Goal: Task Accomplishment & Management: Use online tool/utility

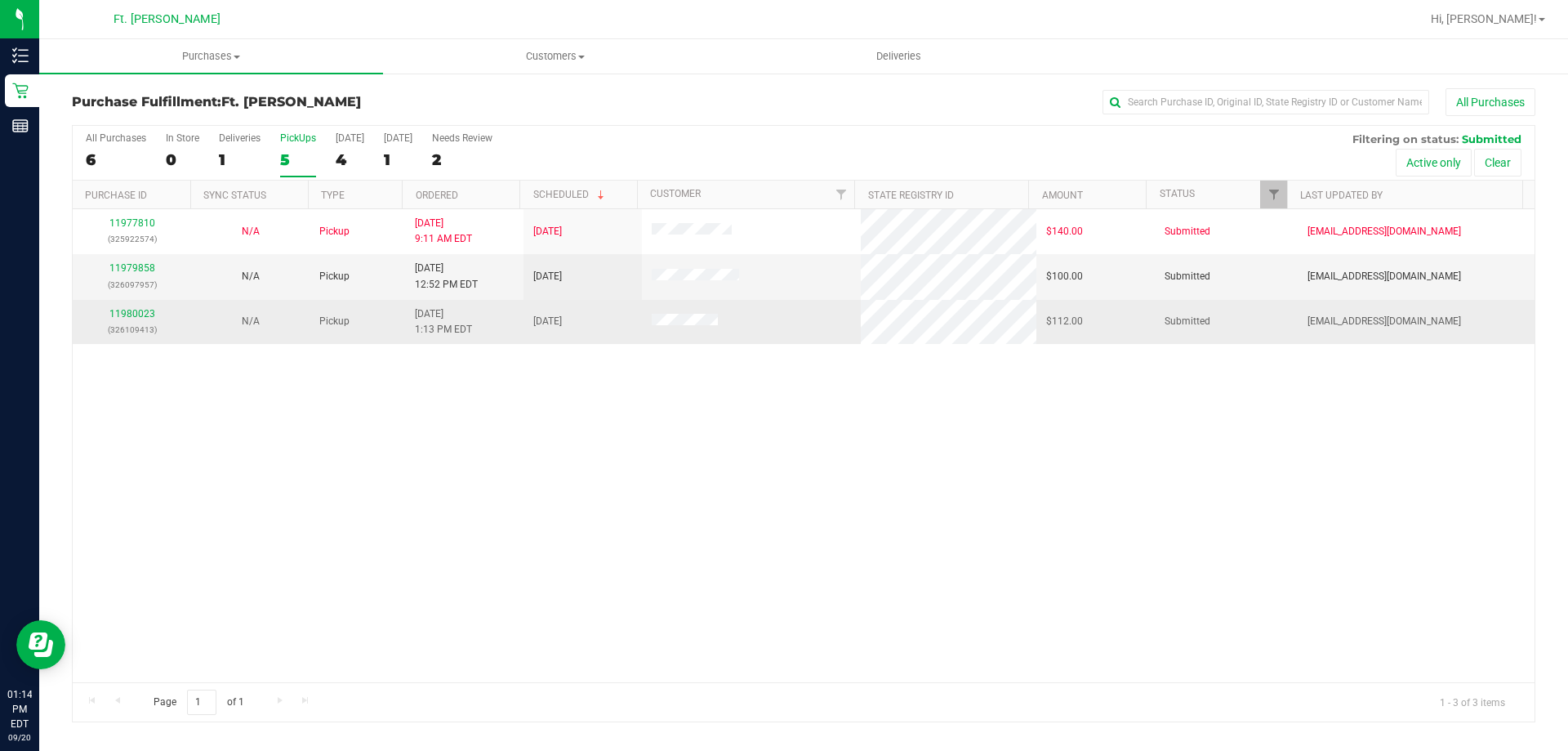
click at [123, 303] on td "11980023 (326109413)" at bounding box center [132, 321] width 118 height 44
click at [124, 307] on div "11980023 (326109413)" at bounding box center [132, 322] width 99 height 31
click at [124, 317] on link "11980023" at bounding box center [132, 313] width 46 height 12
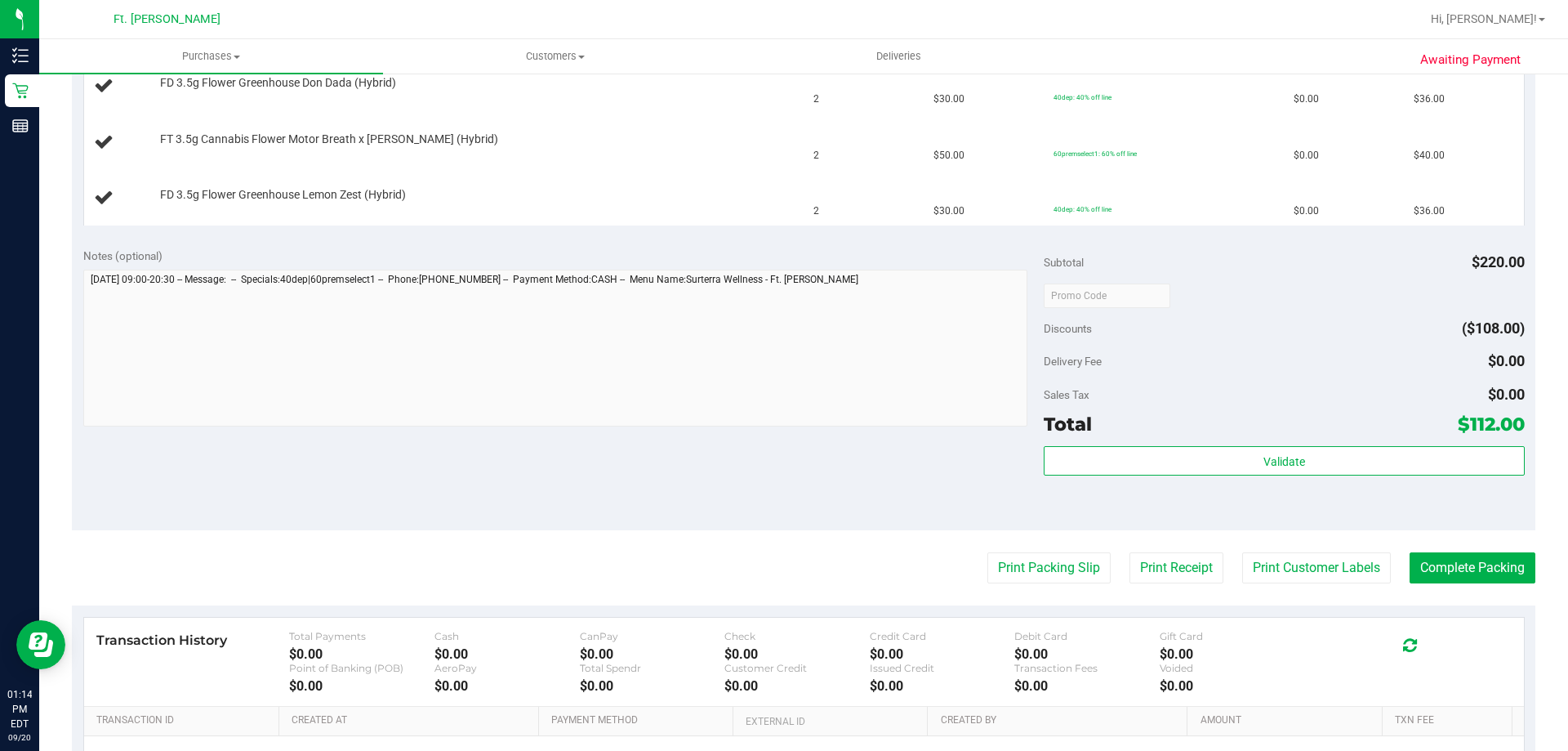
scroll to position [491, 0]
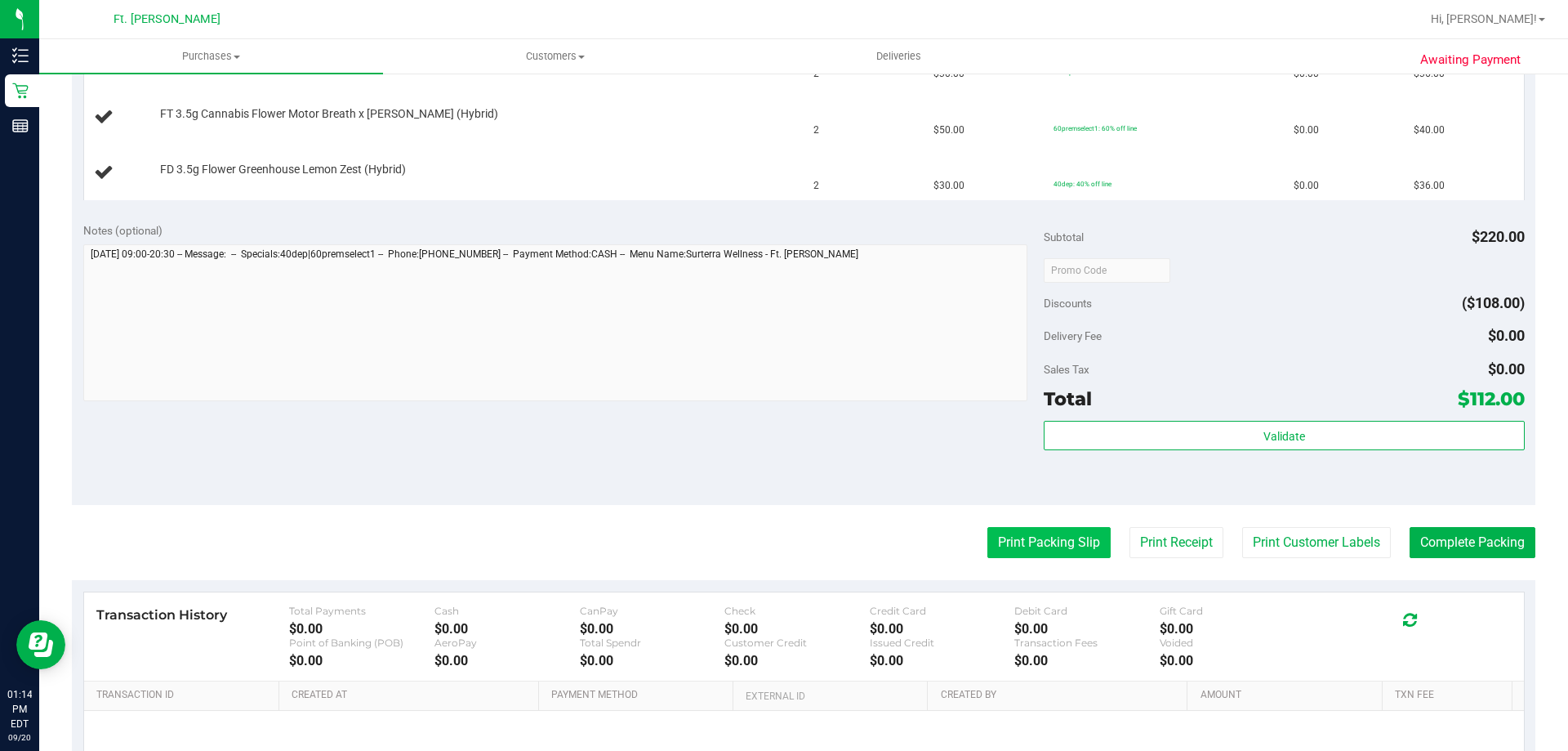
click at [1033, 552] on button "Print Packing Slip" at bounding box center [1049, 543] width 124 height 31
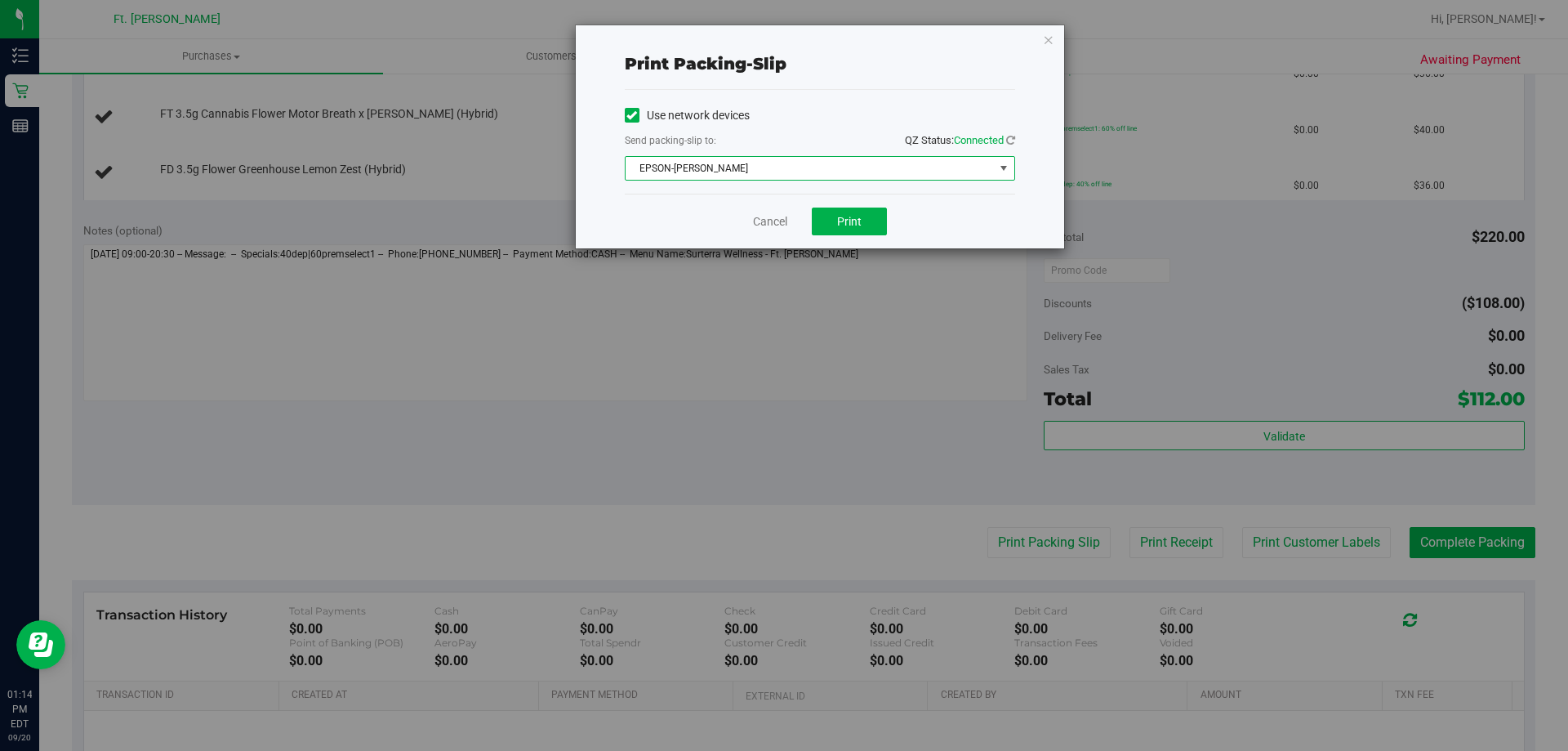
click at [836, 173] on span "EPSON-[PERSON_NAME]" at bounding box center [810, 167] width 369 height 23
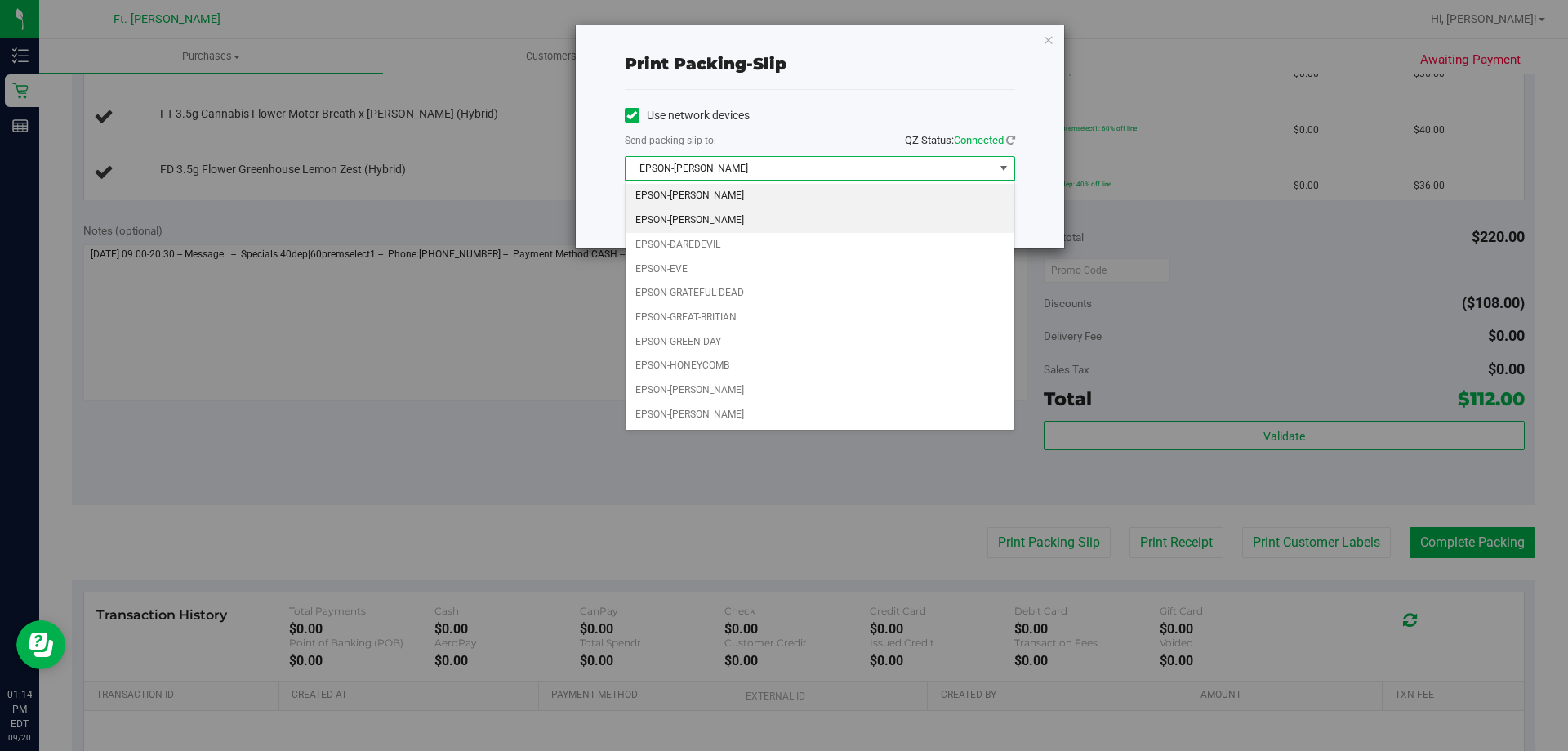
click at [725, 226] on li "EPSON-[PERSON_NAME]" at bounding box center [820, 220] width 389 height 25
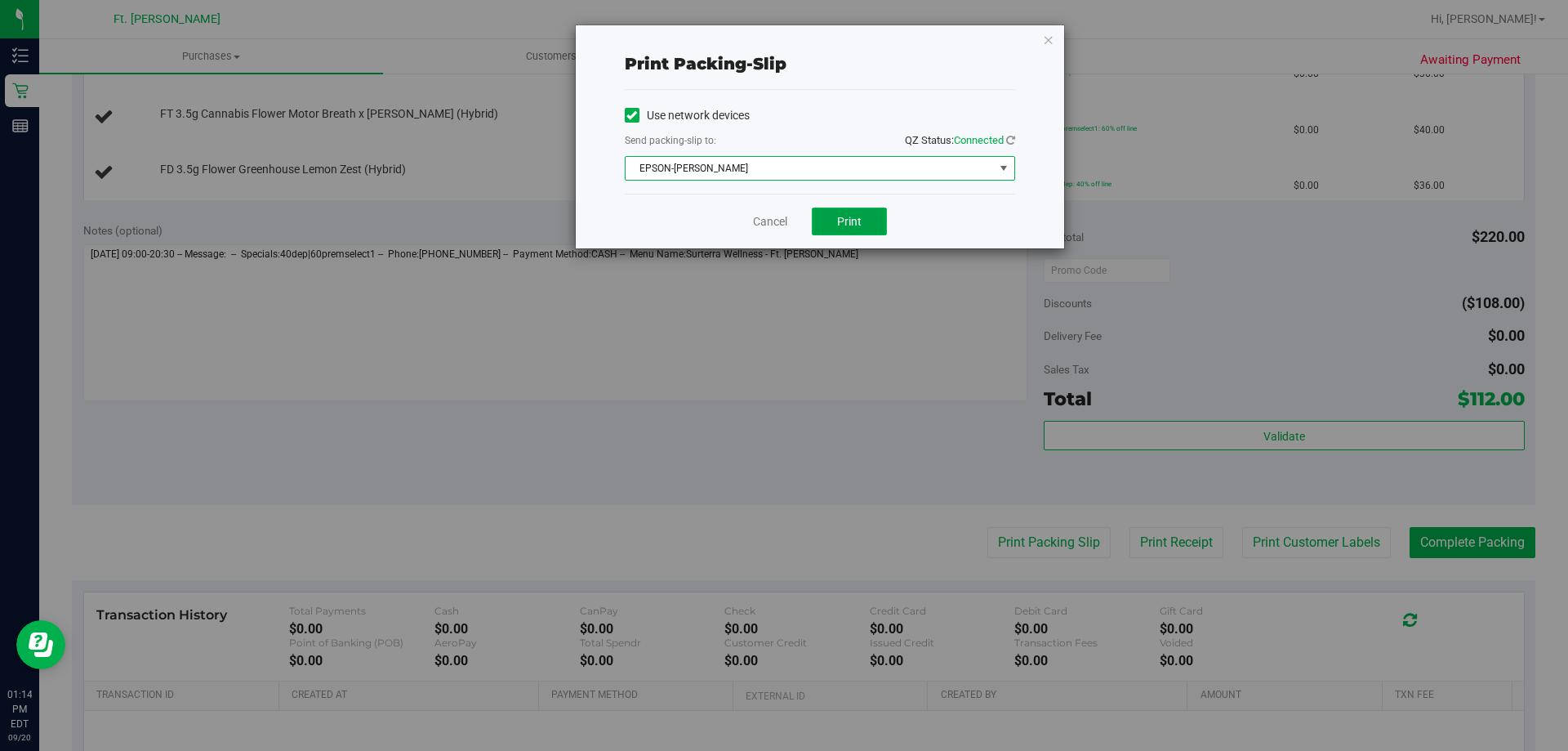
click at [874, 221] on button "Print" at bounding box center [849, 221] width 76 height 28
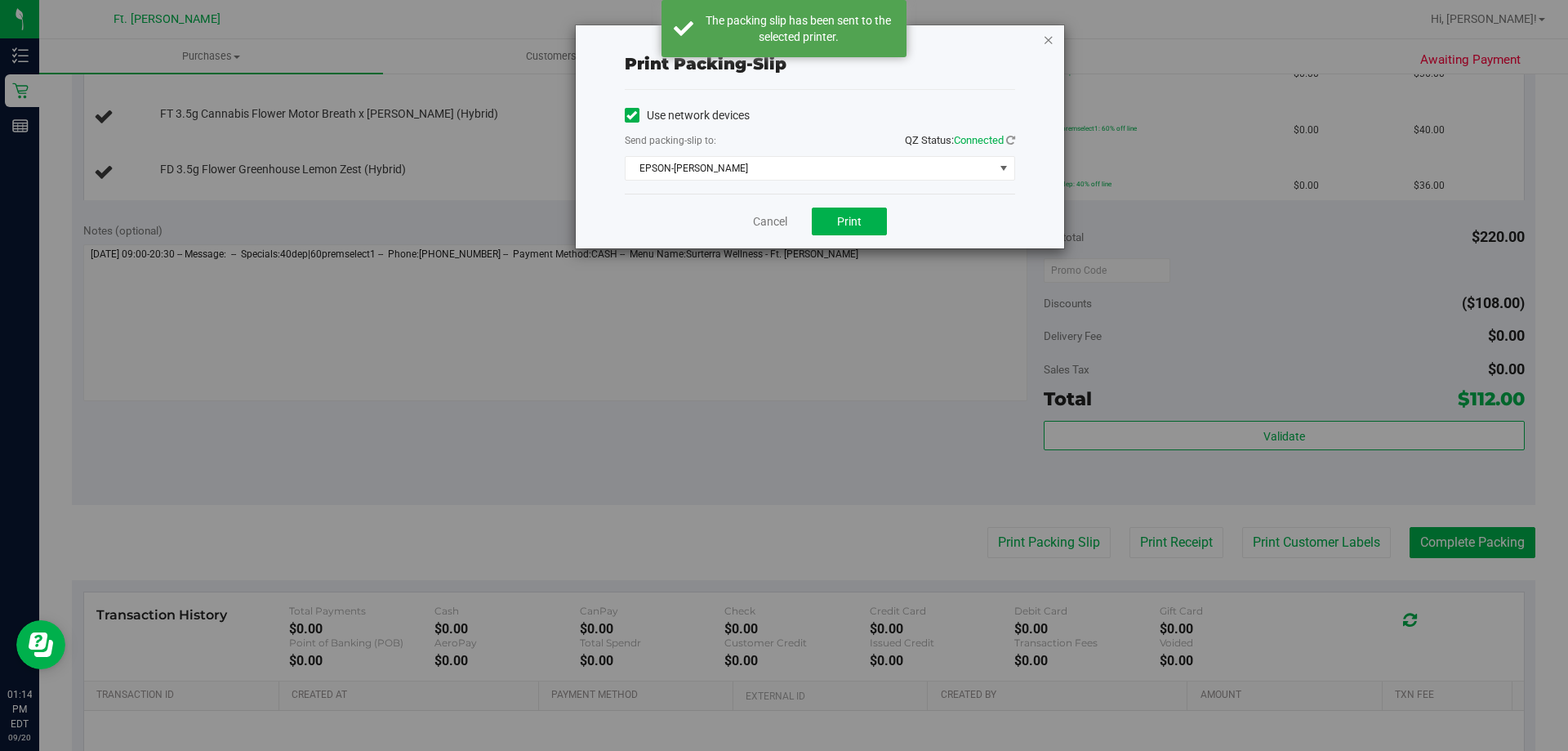
click at [1045, 38] on icon "button" at bounding box center [1048, 39] width 12 height 20
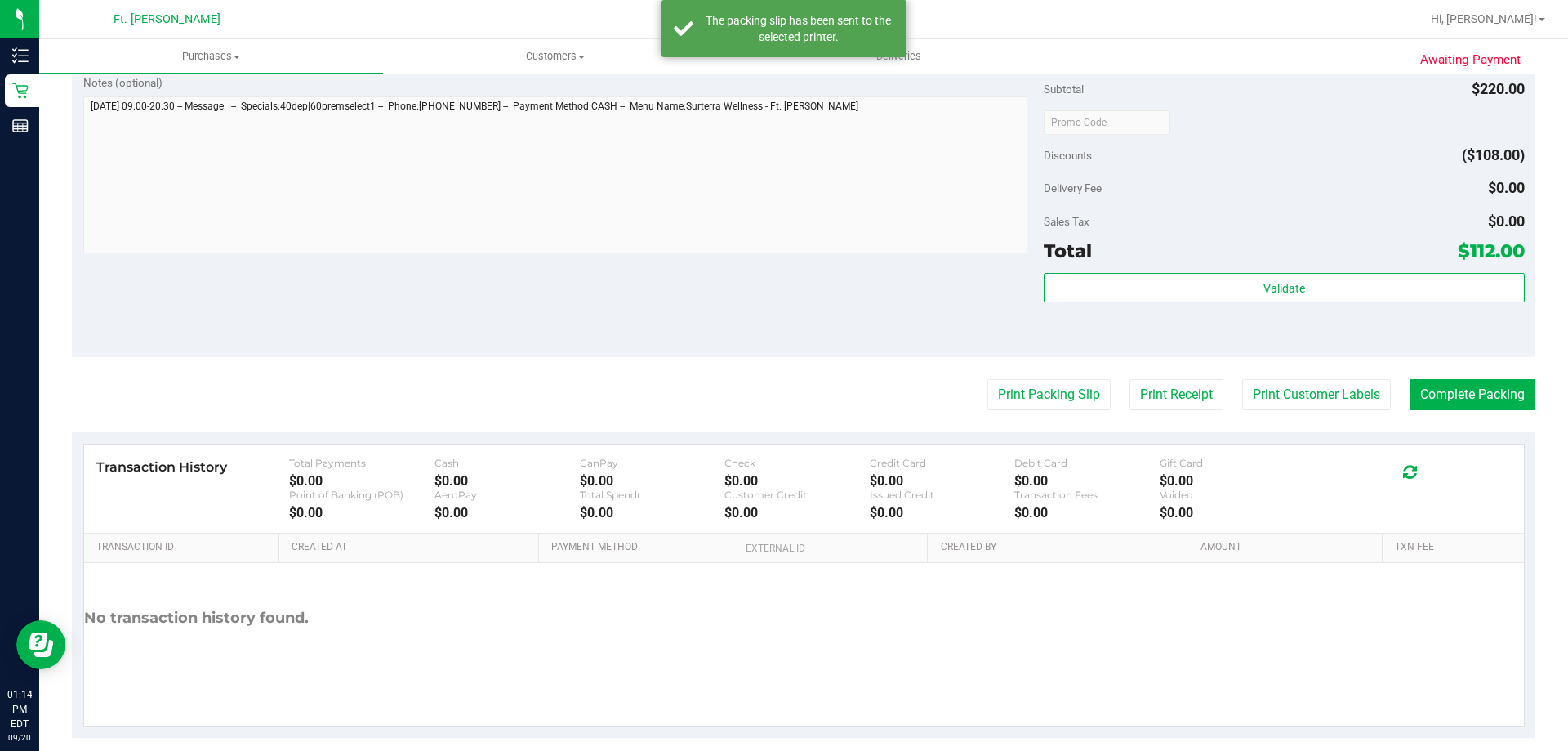
scroll to position [654, 0]
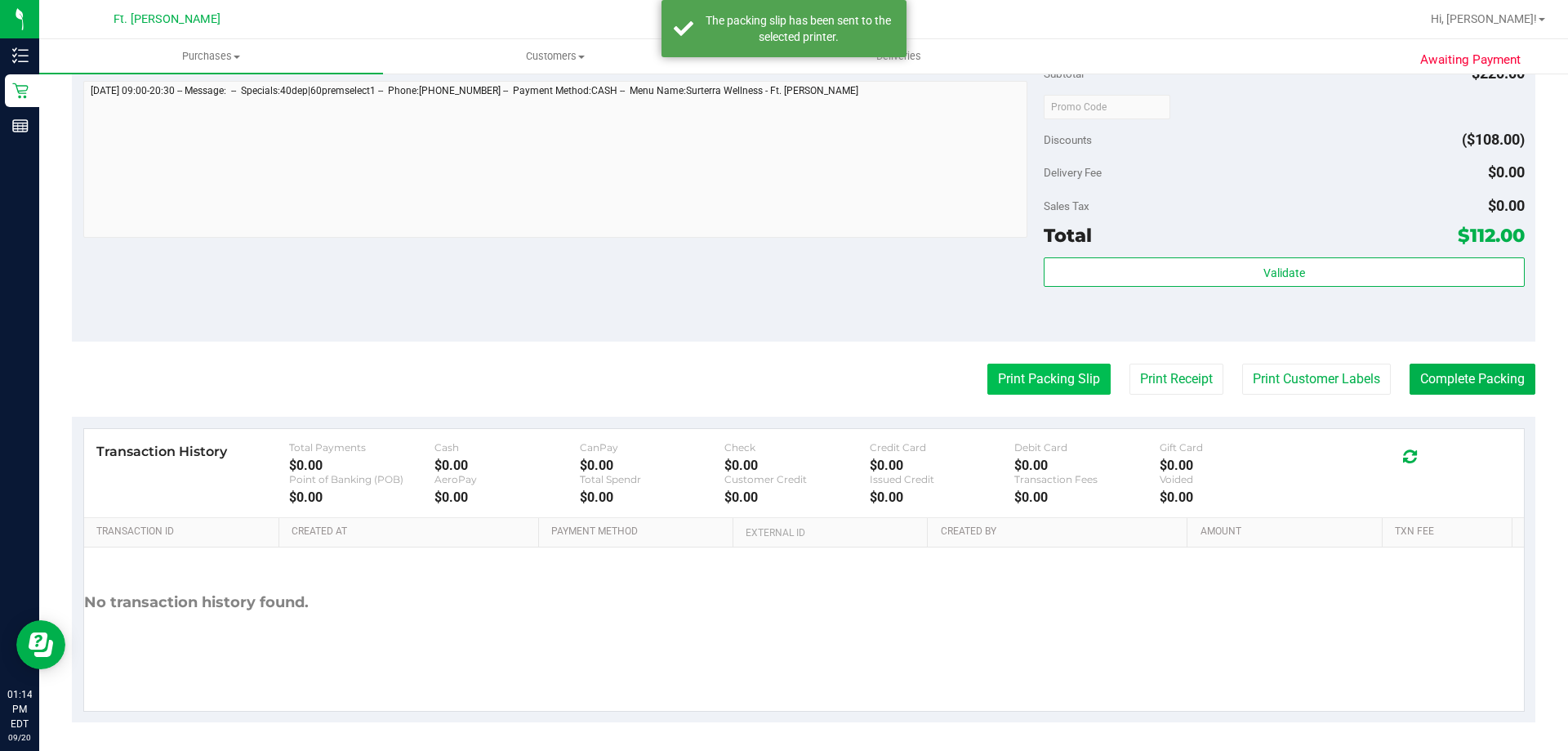
click at [1038, 369] on button "Print Packing Slip" at bounding box center [1049, 379] width 124 height 31
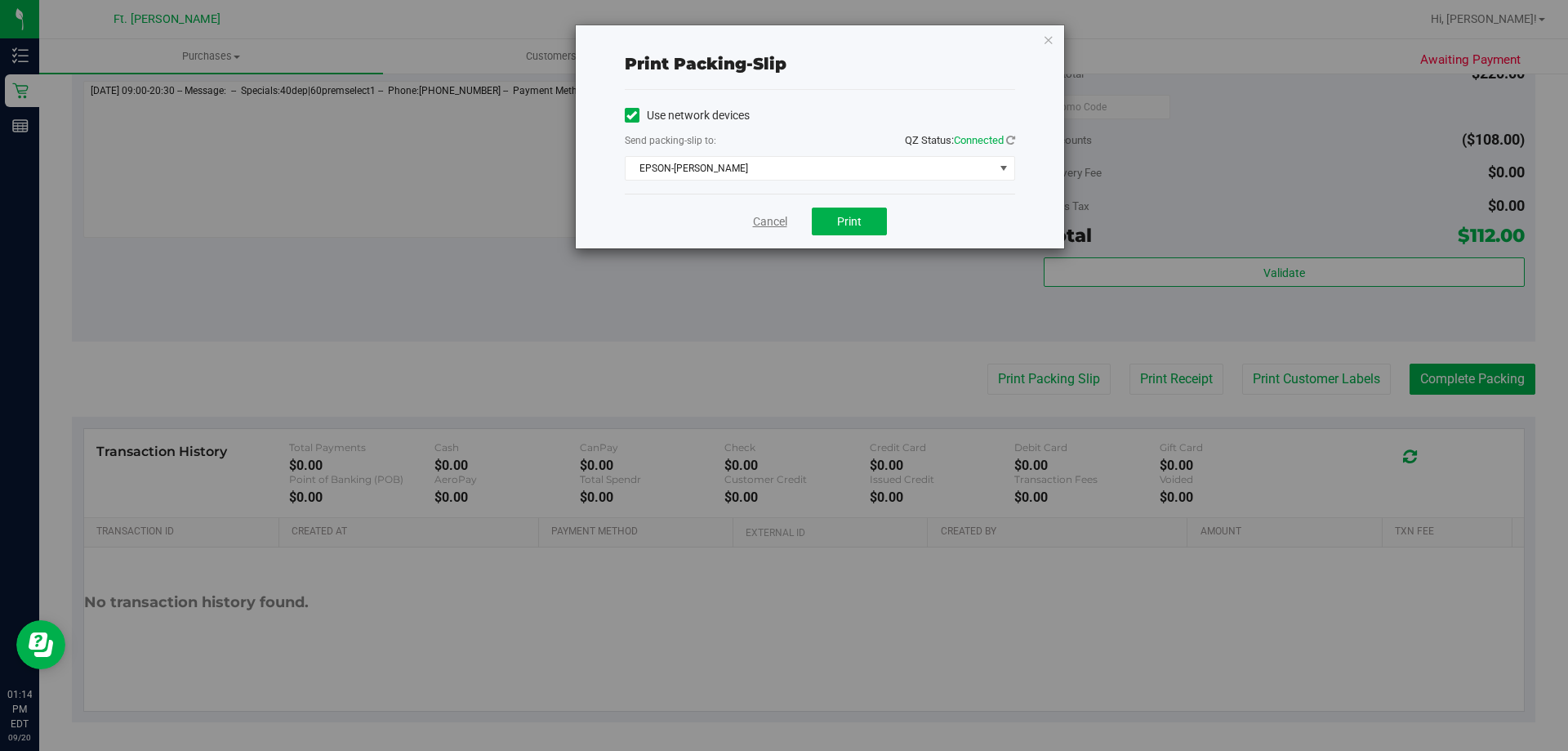
click at [783, 217] on link "Cancel" at bounding box center [771, 221] width 35 height 17
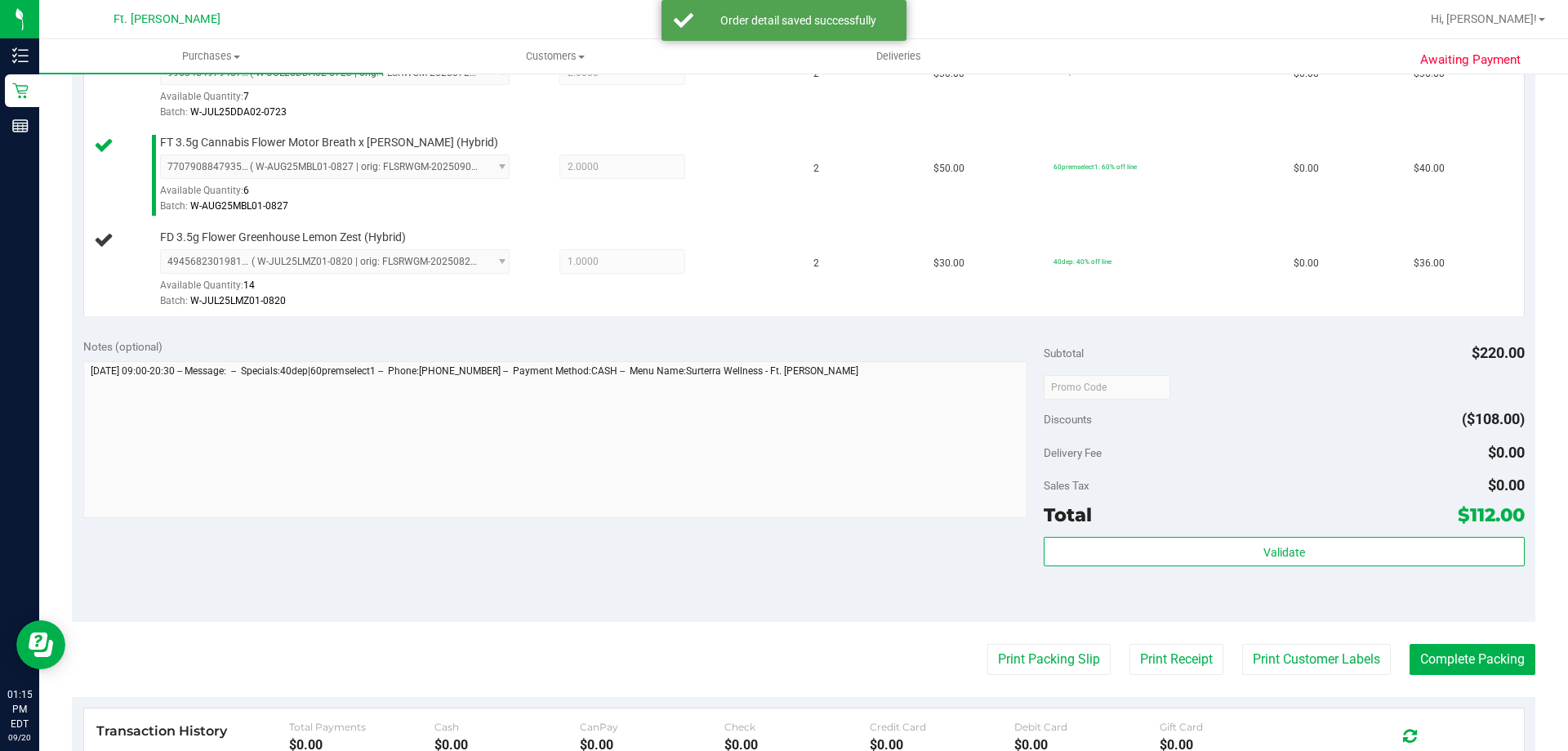
scroll to position [409, 0]
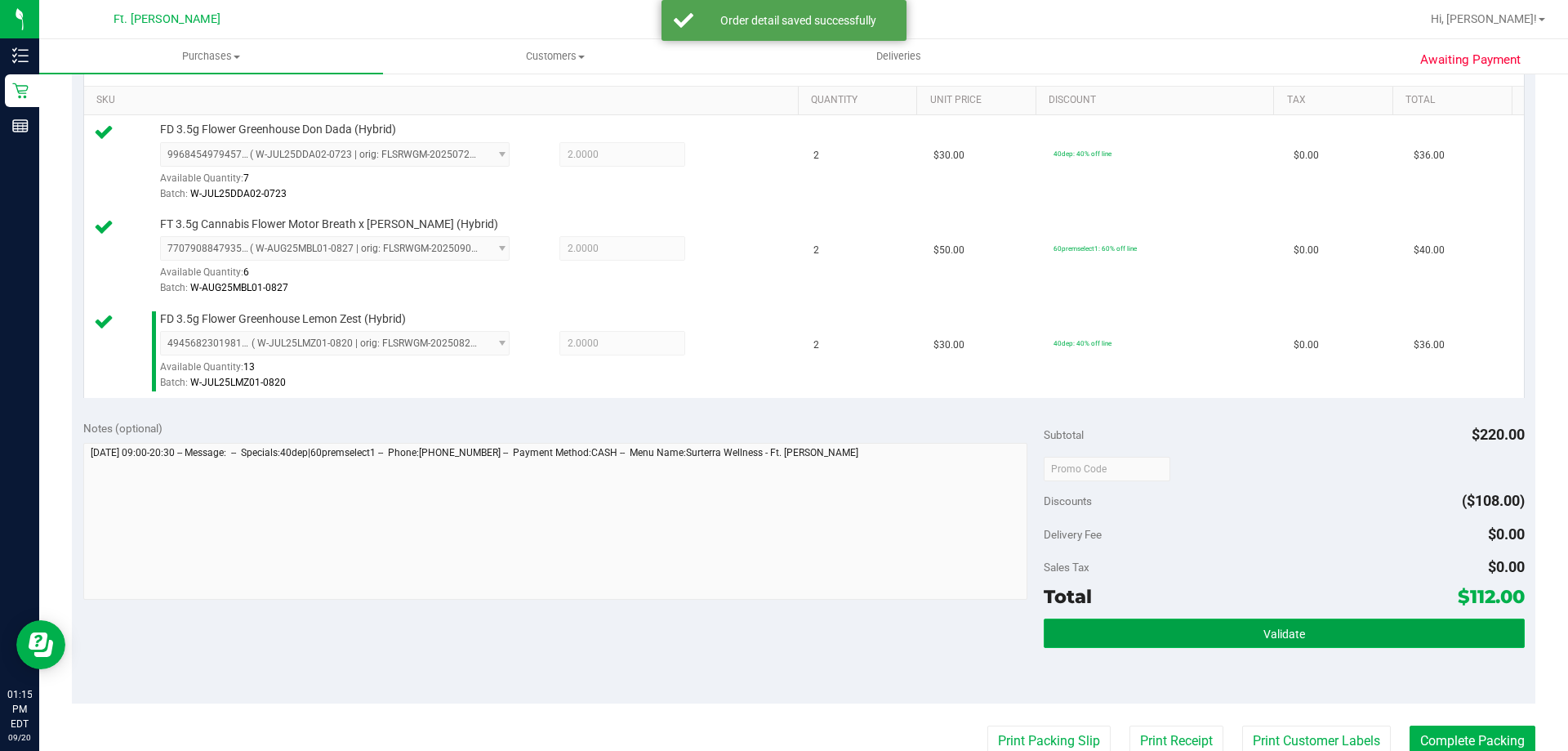
click at [1226, 645] on button "Validate" at bounding box center [1284, 633] width 481 height 29
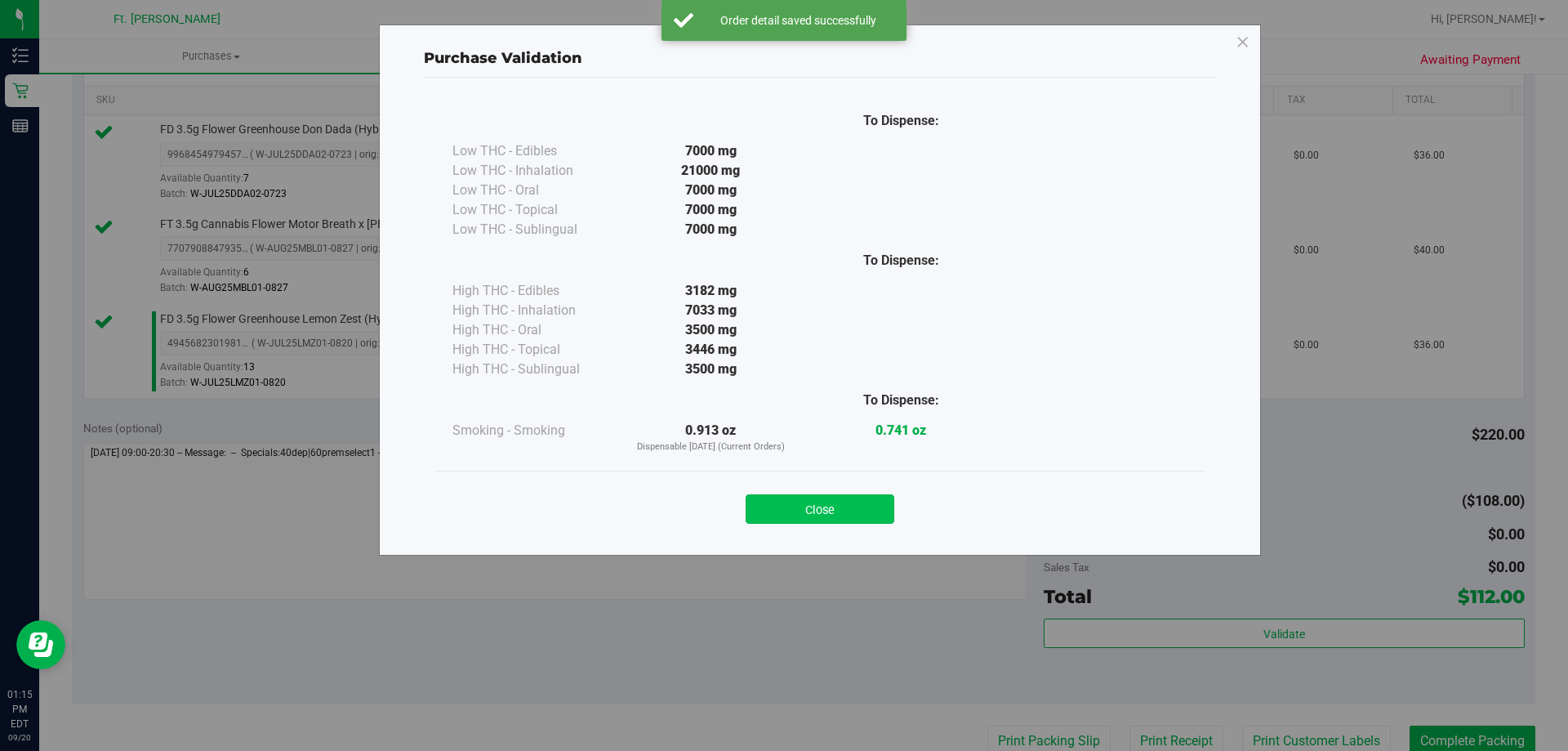
click at [885, 518] on button "Close" at bounding box center [819, 509] width 148 height 29
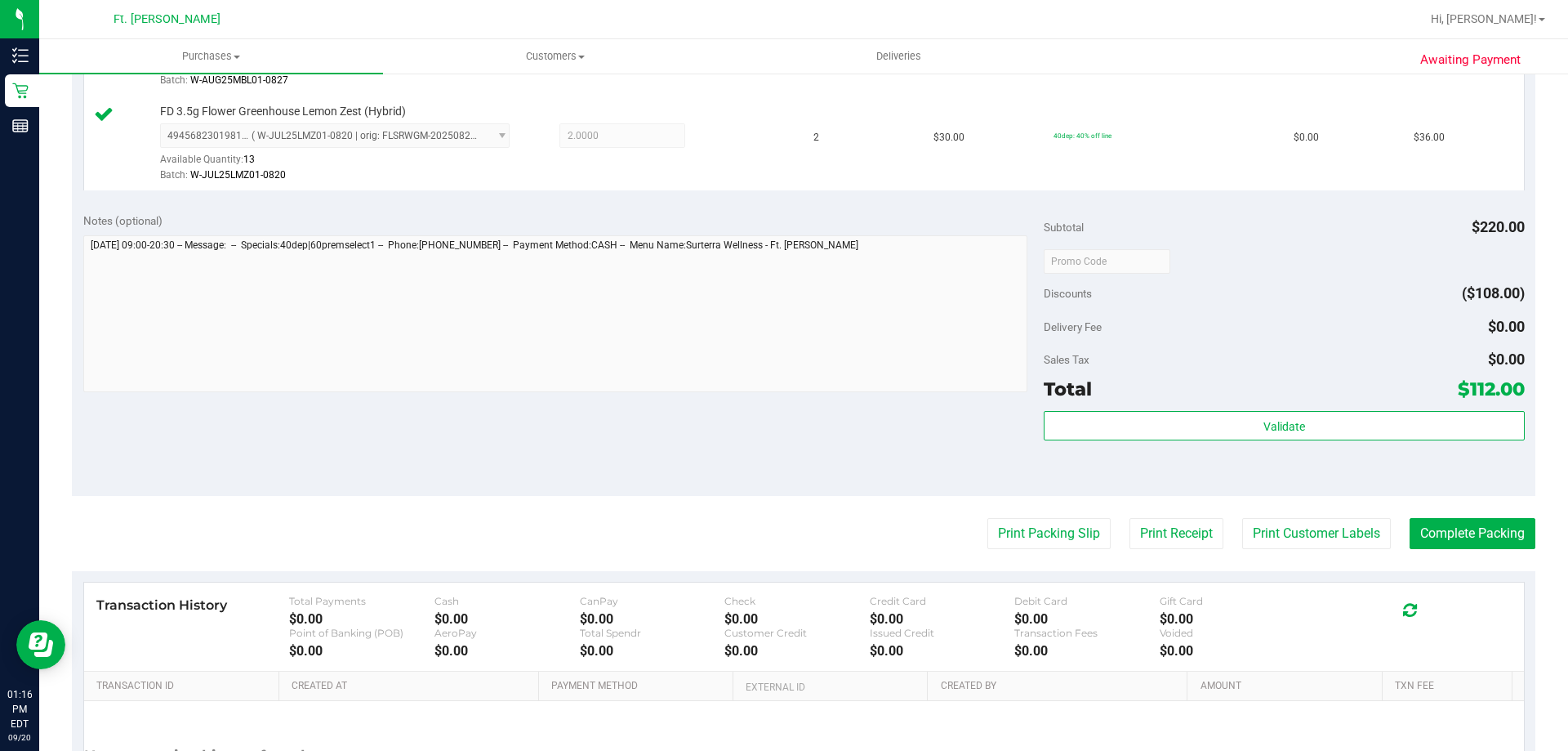
scroll to position [775, 0]
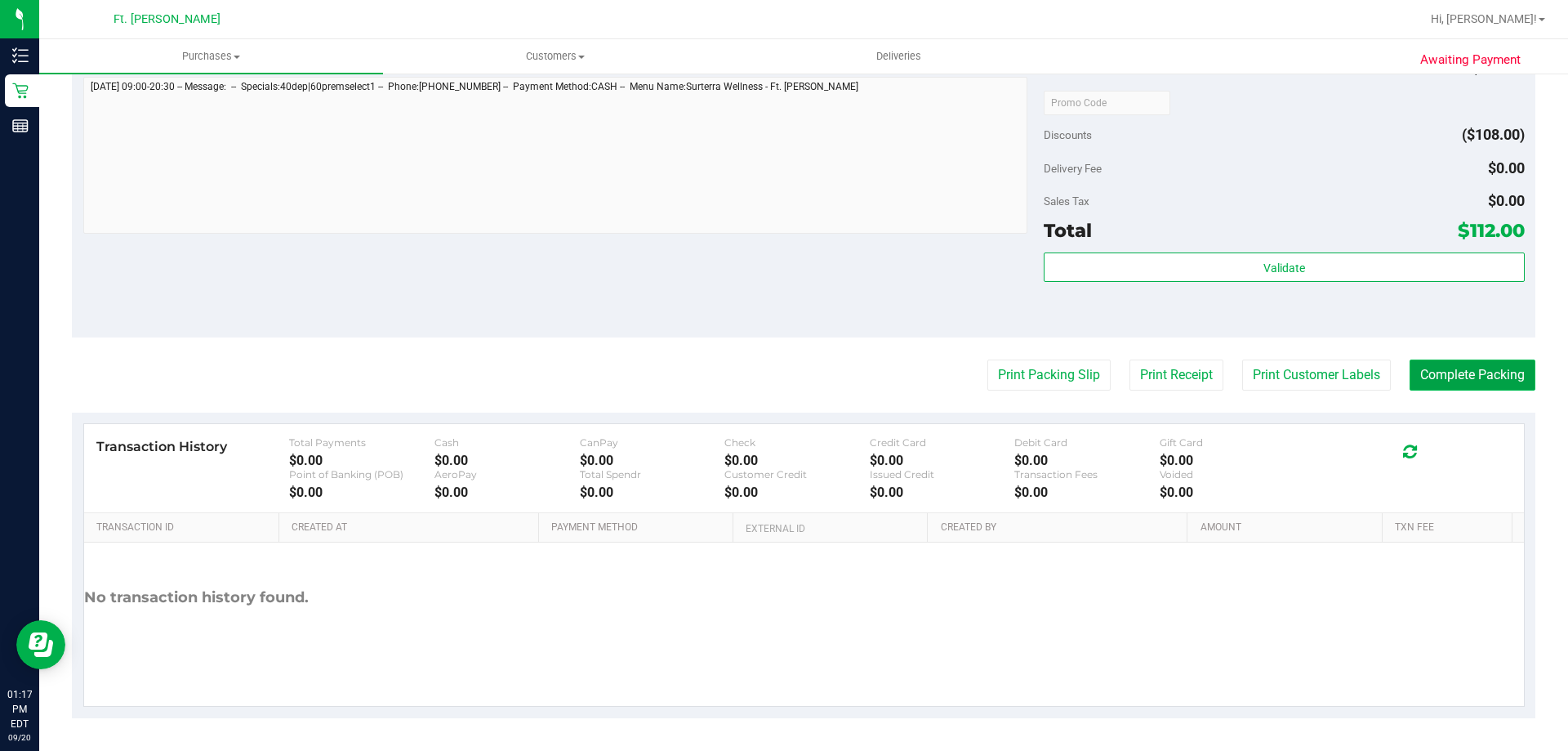
click at [1507, 381] on button "Complete Packing" at bounding box center [1472, 375] width 126 height 31
